Goal: Task Accomplishment & Management: Use online tool/utility

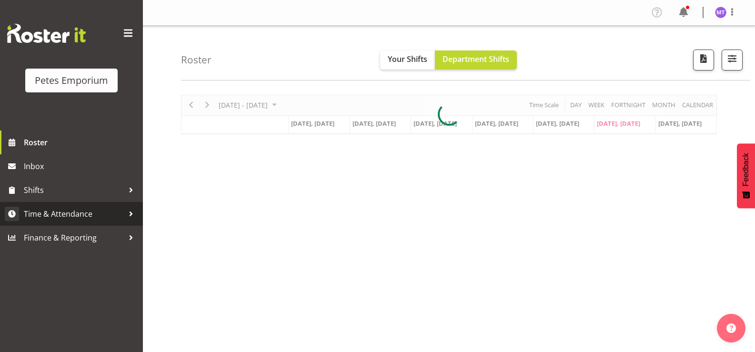
click at [89, 212] on span "Time & Attendance" at bounding box center [74, 214] width 100 height 14
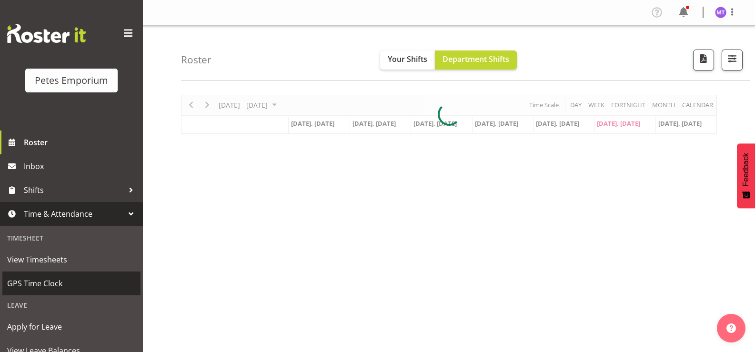
click at [65, 276] on span "GPS Time Clock" at bounding box center [71, 283] width 129 height 14
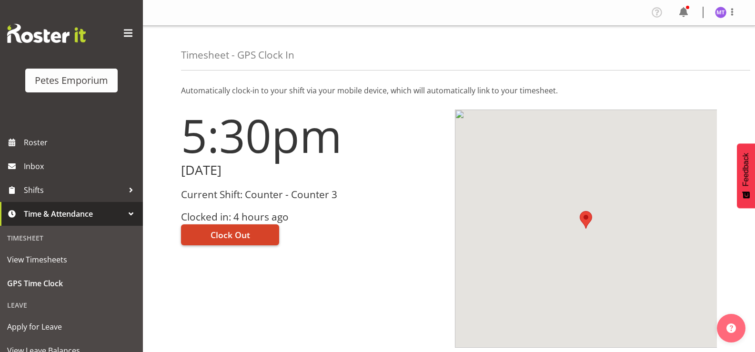
click at [250, 232] on button "Clock Out" at bounding box center [230, 234] width 98 height 21
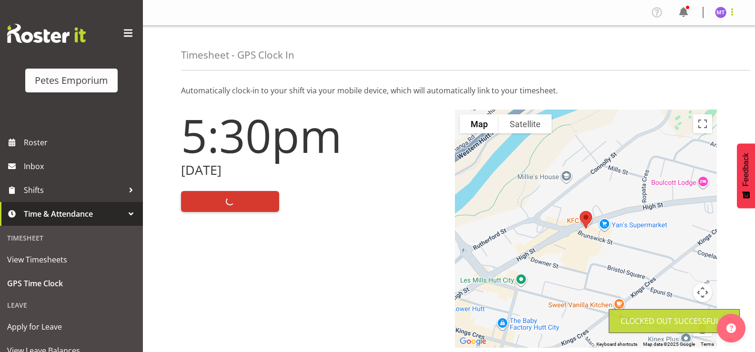
click at [732, 17] on span at bounding box center [731, 11] width 11 height 11
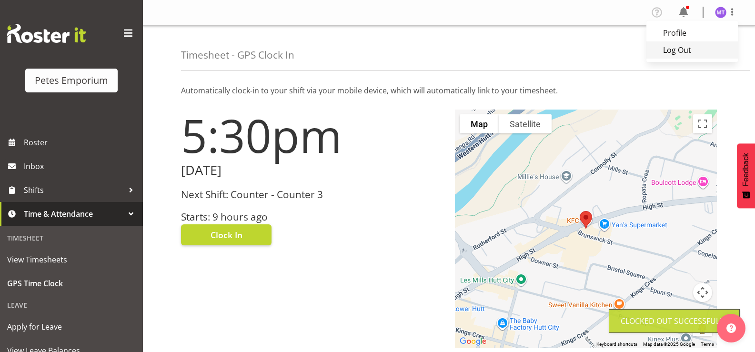
click at [703, 55] on link "Log Out" at bounding box center [691, 49] width 91 height 17
